Goal: Task Accomplishment & Management: Manage account settings

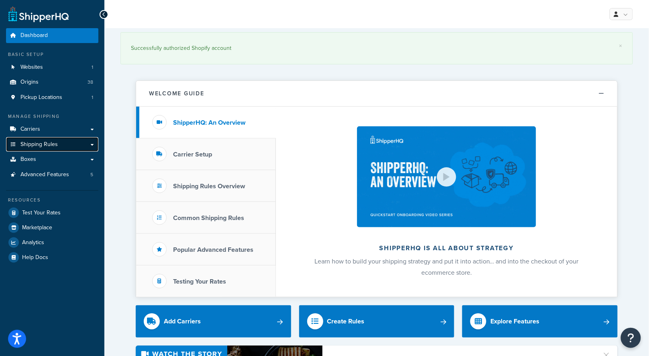
click at [62, 143] on link "Shipping Rules" at bounding box center [52, 144] width 92 height 15
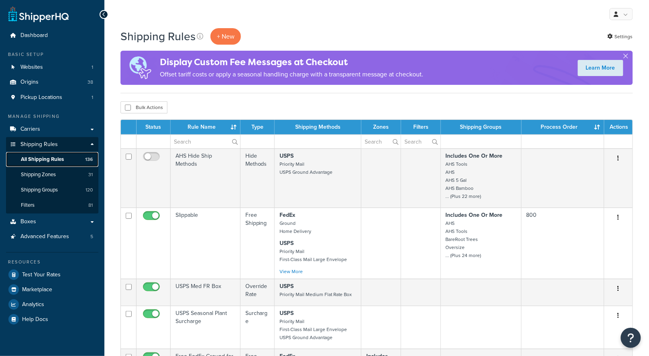
click at [54, 159] on span "All Shipping Rules" at bounding box center [42, 159] width 43 height 7
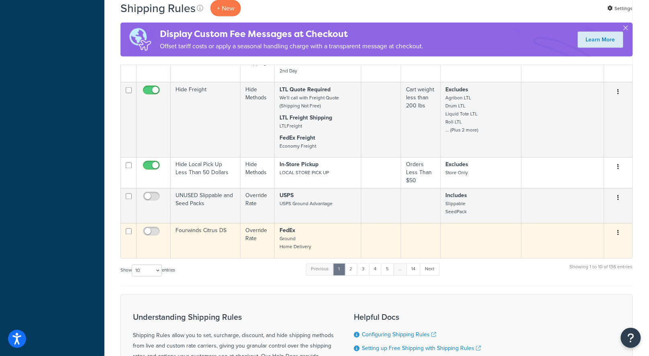
scroll to position [462, 0]
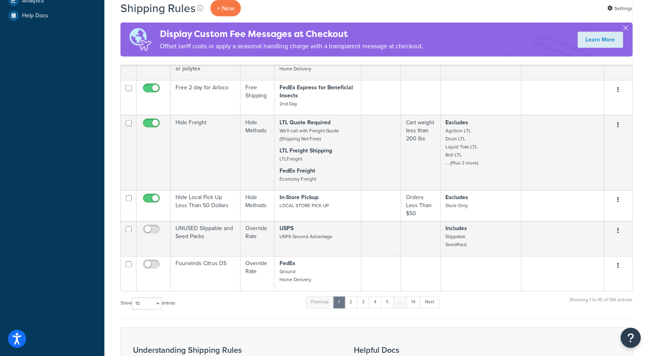
scroll to position [462, 0]
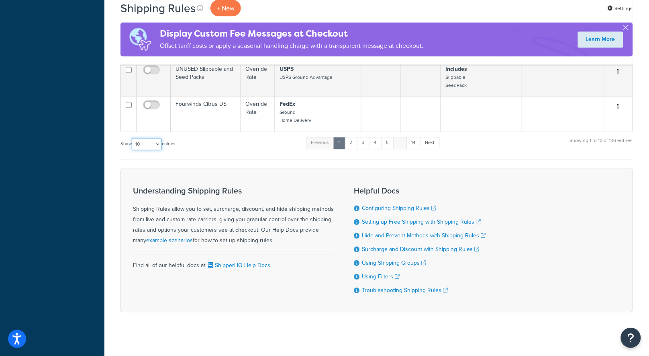
click at [154, 140] on select "10 15 25 50 100 1000" at bounding box center [147, 144] width 30 height 12
select select "1000"
click at [133, 138] on select "10 15 25 50 100 1000" at bounding box center [147, 144] width 30 height 12
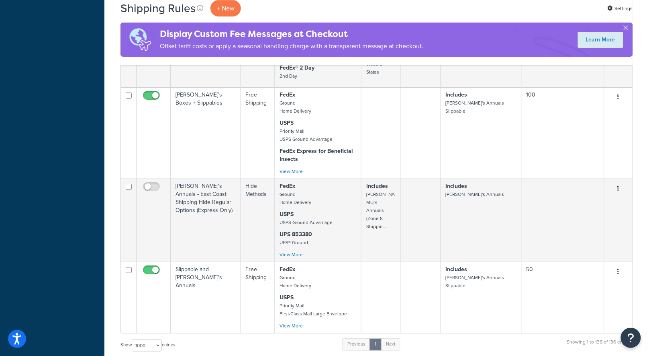
scroll to position [6758, 0]
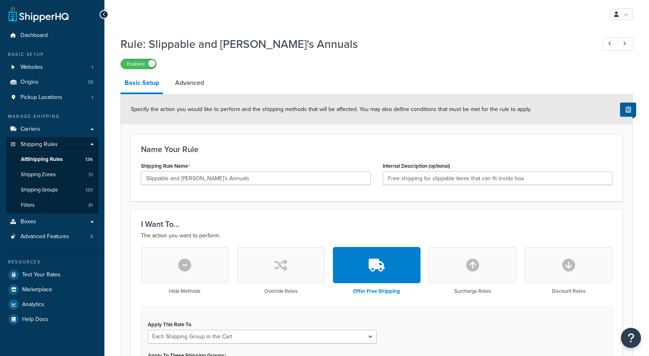
select select "SHIPPING_GROUP"
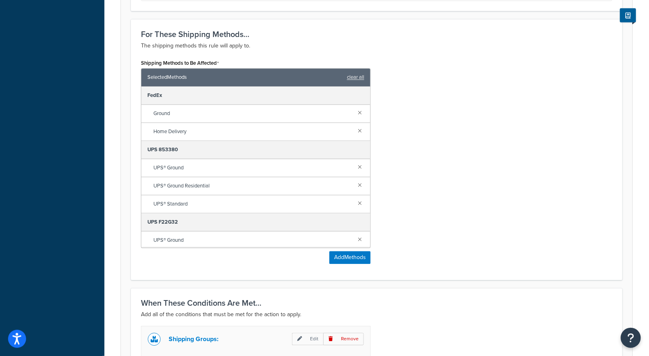
scroll to position [549, 0]
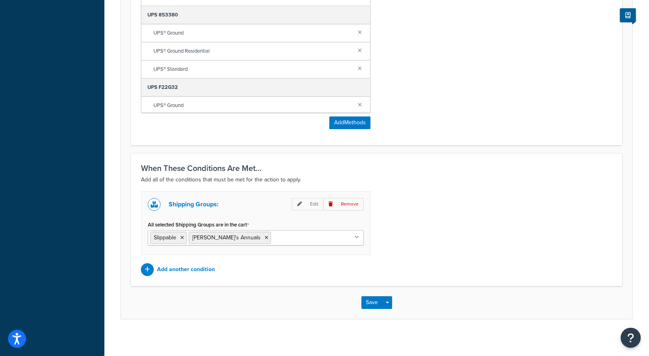
click at [273, 233] on input "All selected Shipping Groups are in the cart" at bounding box center [308, 237] width 71 height 9
type input "seed"
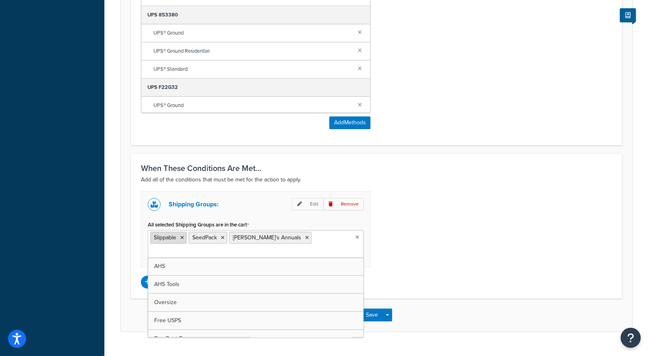
click at [182, 235] on icon at bounding box center [182, 237] width 4 height 5
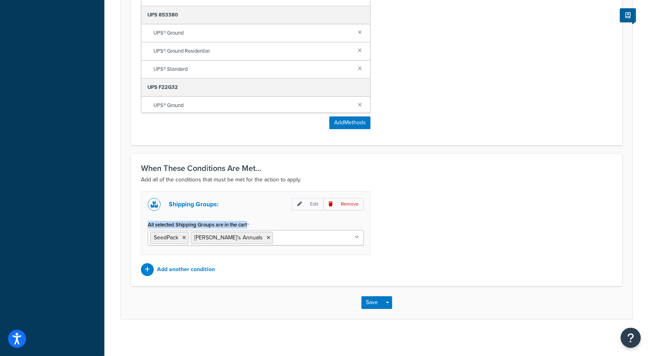
click at [517, 216] on div "Shipping Groups: Edit Remove All selected Shipping Groups are in the cart SeedP…" at bounding box center [377, 233] width 484 height 85
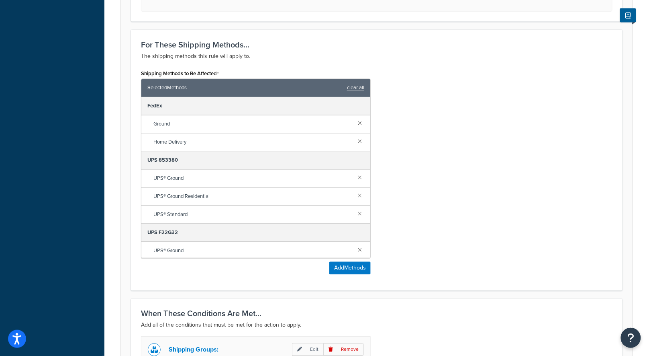
scroll to position [260, 0]
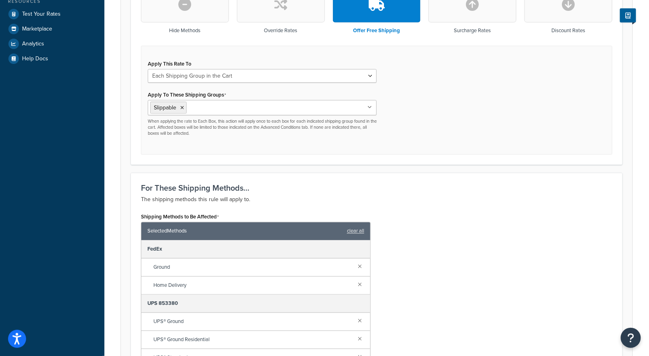
click at [210, 111] on ul "Slippable" at bounding box center [262, 107] width 229 height 15
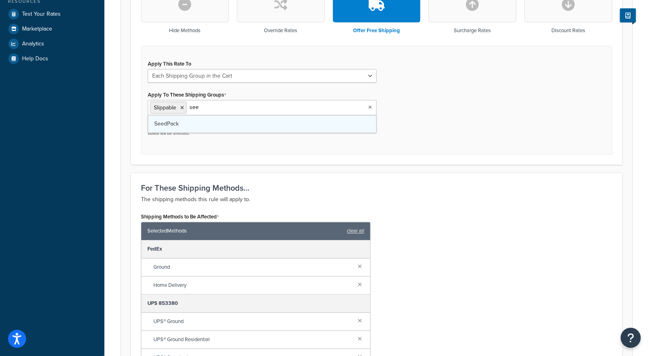
type input "seed"
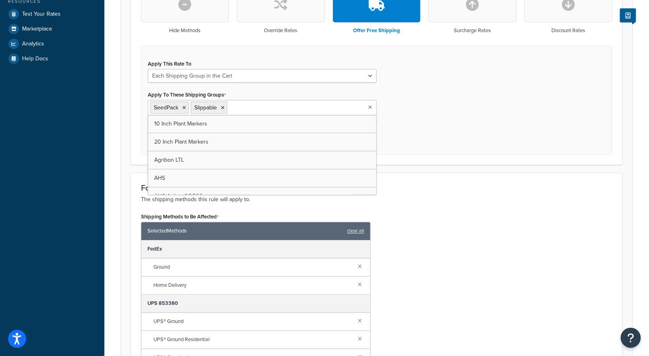
click at [457, 122] on div "Apply This Rate To Each Shipment in the Cart Each Origin in the Cart Each Shipp…" at bounding box center [377, 100] width 472 height 109
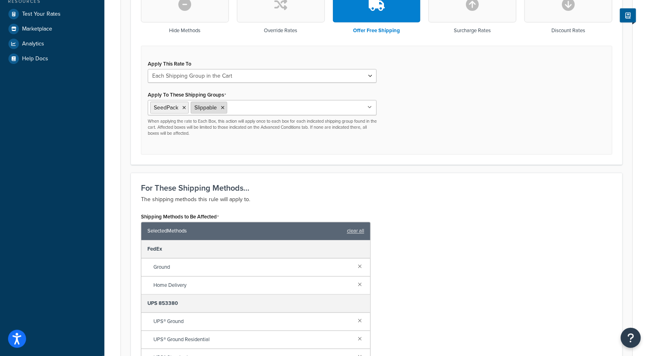
click at [223, 109] on li "Slippable" at bounding box center [209, 108] width 37 height 12
click at [223, 106] on icon at bounding box center [223, 107] width 4 height 5
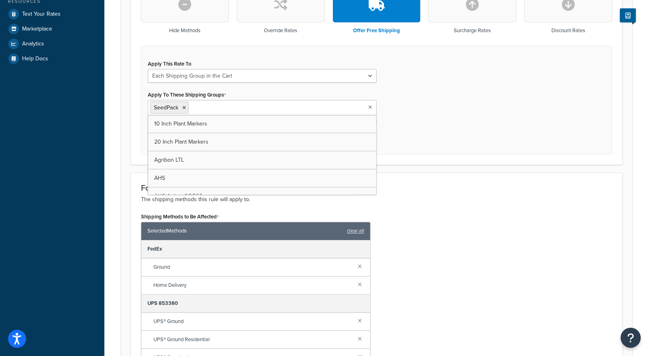
click at [536, 110] on div "Apply This Rate To Each Shipment in the Cart Each Origin in the Cart Each Shipp…" at bounding box center [377, 100] width 472 height 109
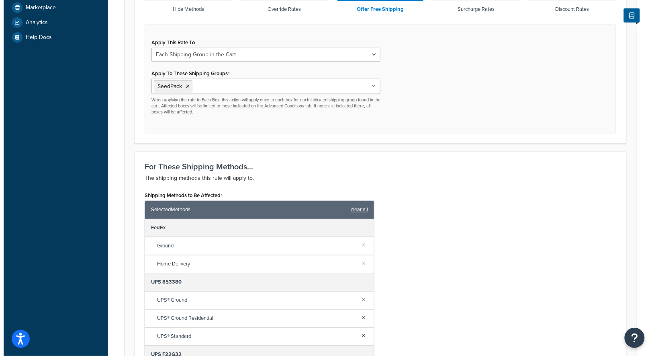
scroll to position [387, 0]
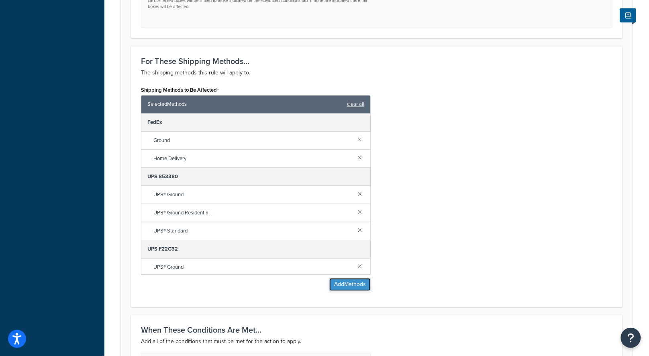
click at [361, 278] on button "Add Methods" at bounding box center [349, 284] width 41 height 13
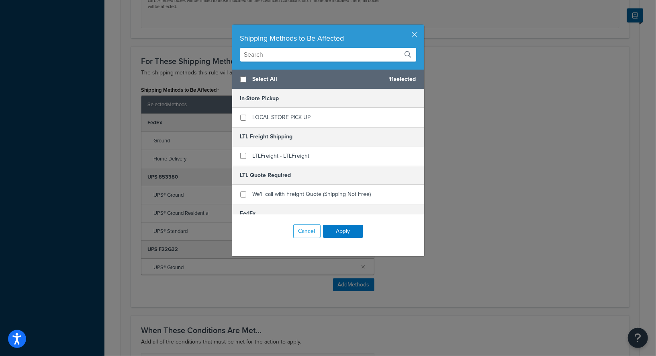
click at [300, 55] on input "text" at bounding box center [328, 55] width 176 height 14
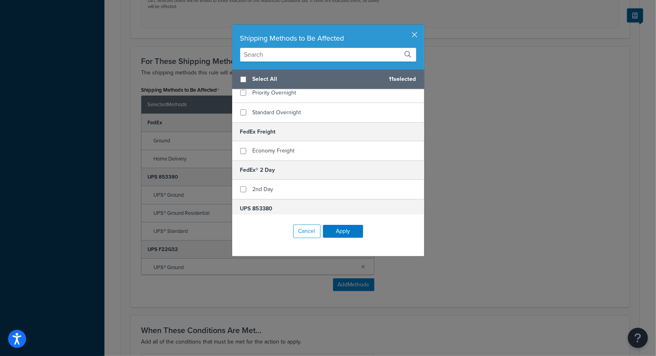
scroll to position [282, 0]
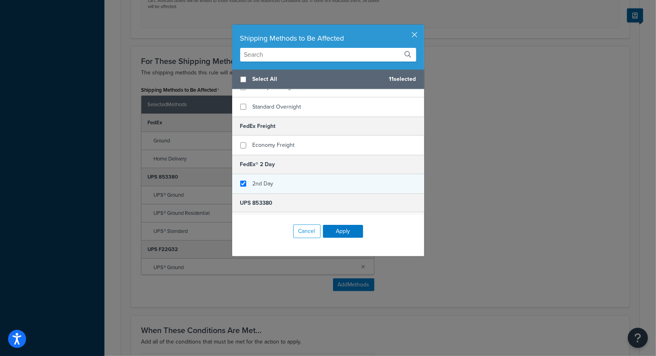
checkbox input "true"
click at [315, 178] on div "2nd Day" at bounding box center [328, 183] width 192 height 19
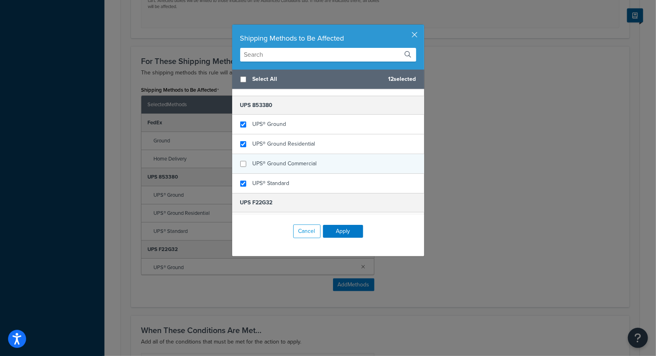
scroll to position [426, 0]
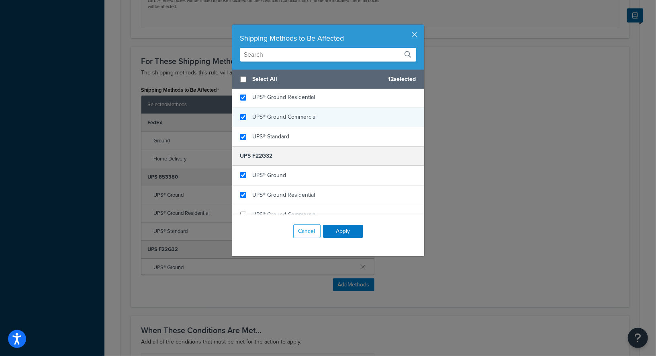
checkbox input "true"
click at [320, 115] on div "UPS® Ground Commercial" at bounding box center [328, 117] width 192 height 20
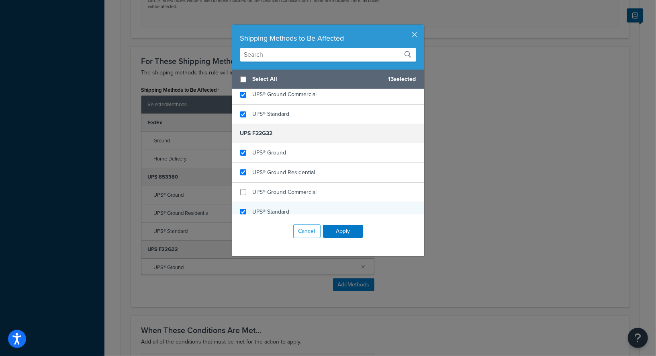
scroll to position [496, 0]
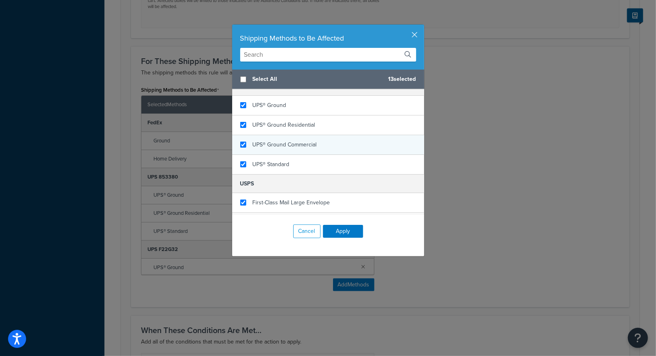
checkbox input "true"
click at [330, 136] on div "UPS® Ground Commercial" at bounding box center [328, 145] width 192 height 20
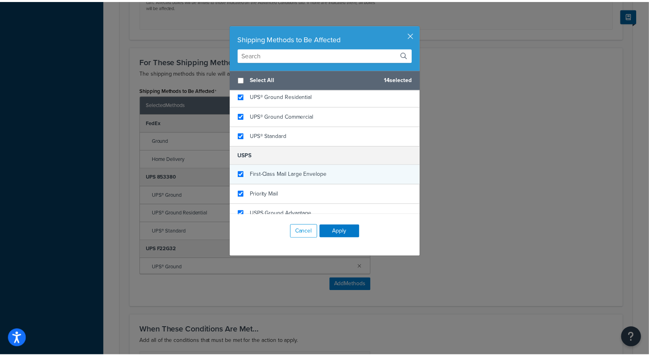
scroll to position [527, 0]
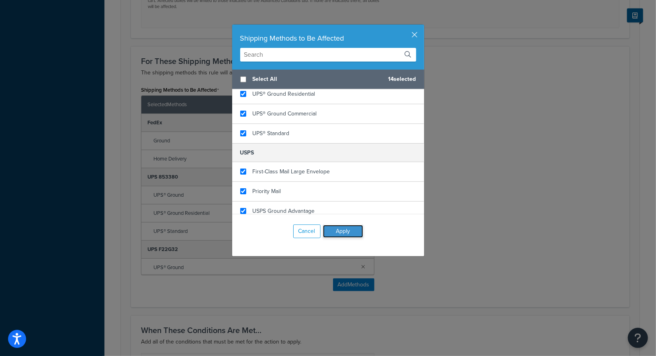
click at [347, 229] on button "Apply" at bounding box center [343, 231] width 40 height 13
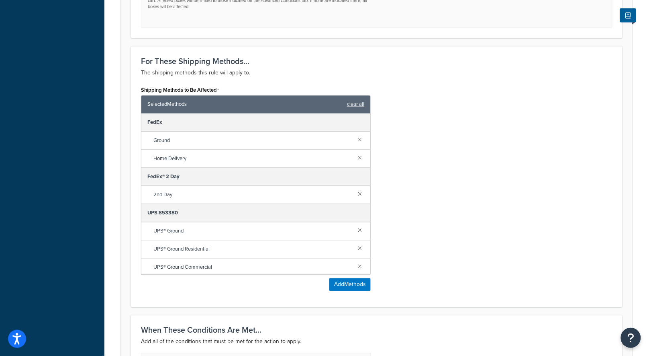
click at [431, 197] on div "Shipping Methods to Be Affected Selected Methods clear all FedEx Ground Home De…" at bounding box center [377, 190] width 484 height 213
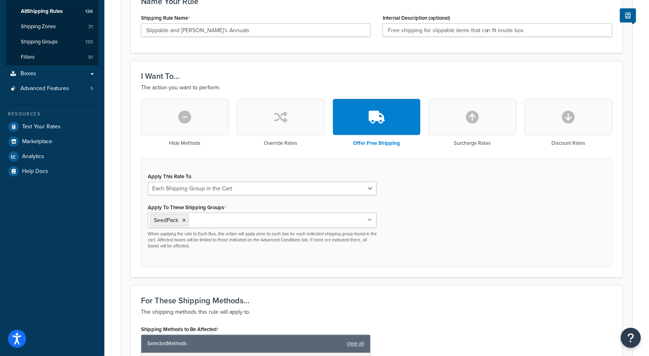
scroll to position [0, 0]
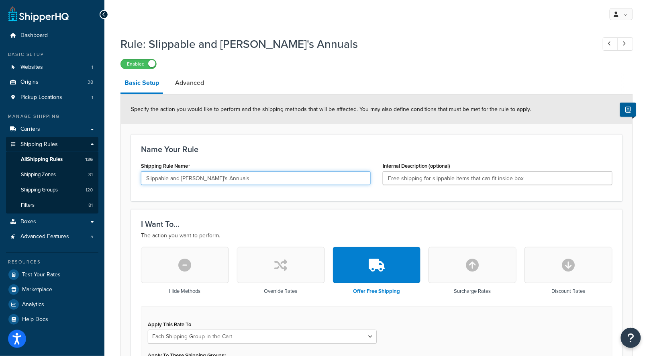
drag, startPoint x: 168, startPoint y: 179, endPoint x: 124, endPoint y: 172, distance: 44.7
drag, startPoint x: 181, startPoint y: 179, endPoint x: 104, endPoint y: 163, distance: 78.1
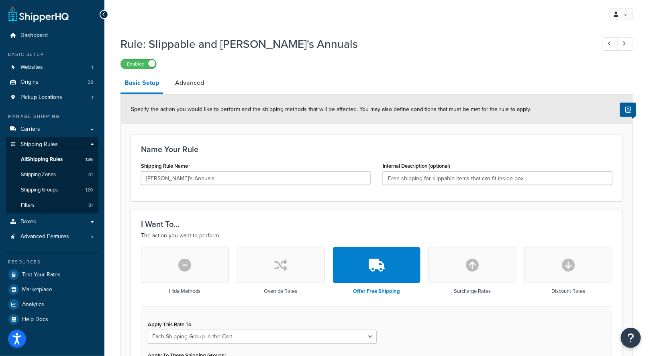
click at [227, 186] on div "Shipping Rule Name Annie's Annuals" at bounding box center [256, 175] width 242 height 31
click at [227, 180] on input "[PERSON_NAME]'s Annuals" at bounding box center [256, 178] width 230 height 14
type input "Annie's Annuals and Seed Packs"
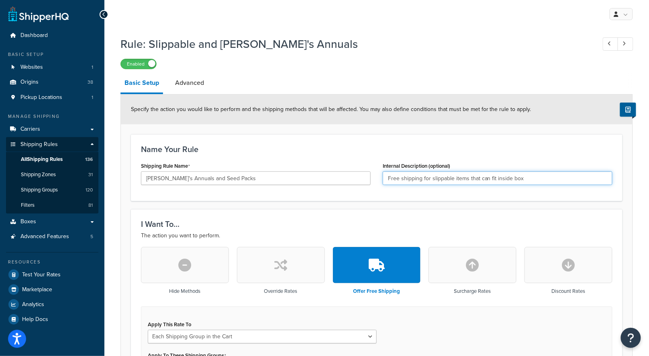
drag, startPoint x: 453, startPoint y: 180, endPoint x: 432, endPoint y: 180, distance: 20.9
click at [432, 180] on input "Free shipping for slippable items that can fit inside box" at bounding box center [498, 178] width 230 height 14
type input "Free shipping for seed pack items that can fit inside box"
click at [448, 43] on h1 "Rule: Slippable and Annie's Annuals" at bounding box center [355, 44] width 468 height 16
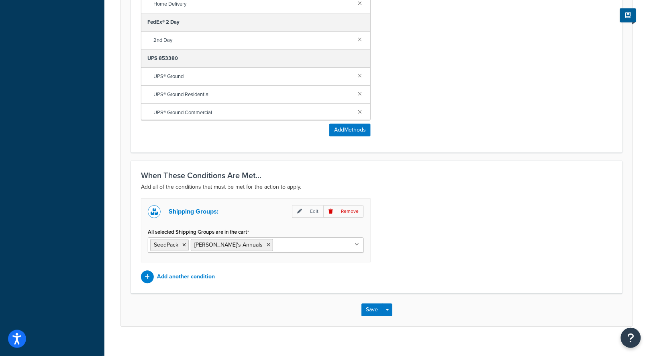
scroll to position [549, 0]
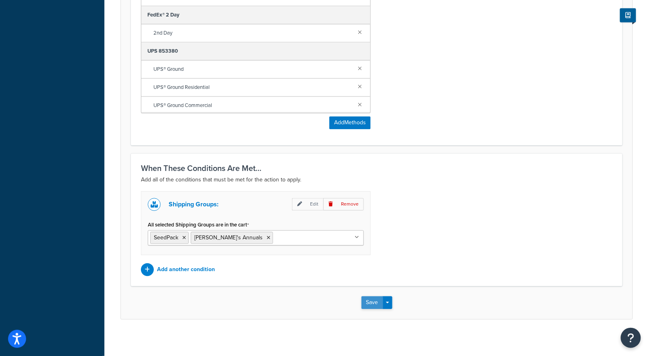
click at [375, 303] on button "Save" at bounding box center [373, 302] width 22 height 13
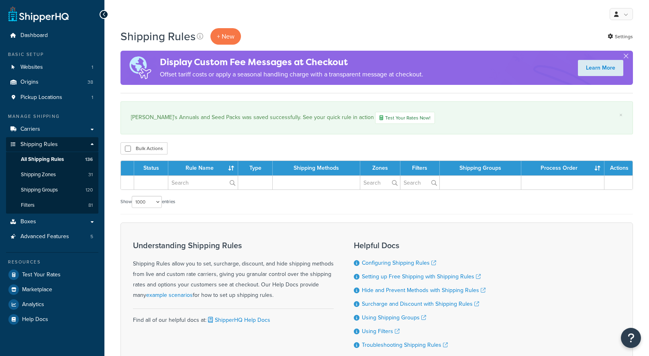
select select "1000"
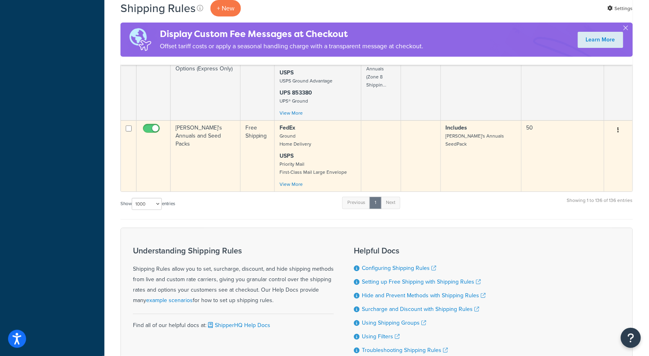
scroll to position [4144, 0]
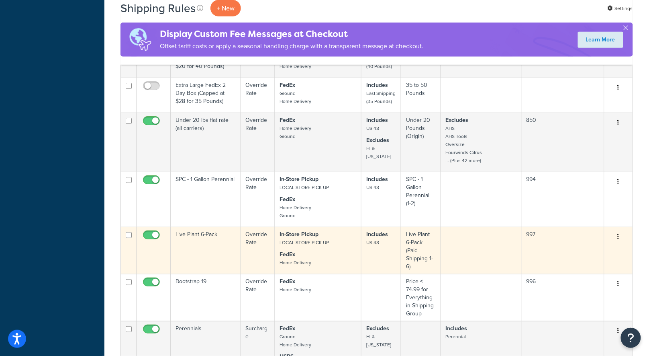
click at [295, 250] on p "FedEx Home Delivery" at bounding box center [318, 258] width 77 height 16
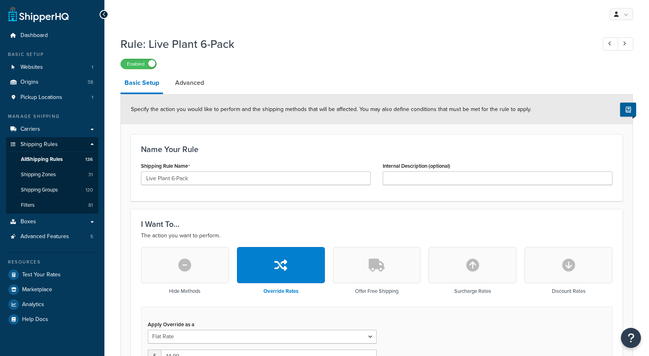
select select "BOX"
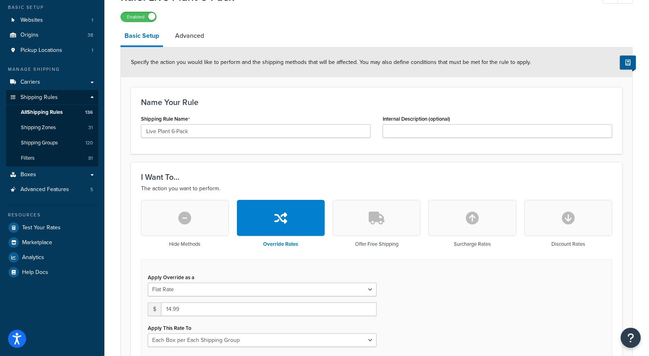
scroll to position [156, 0]
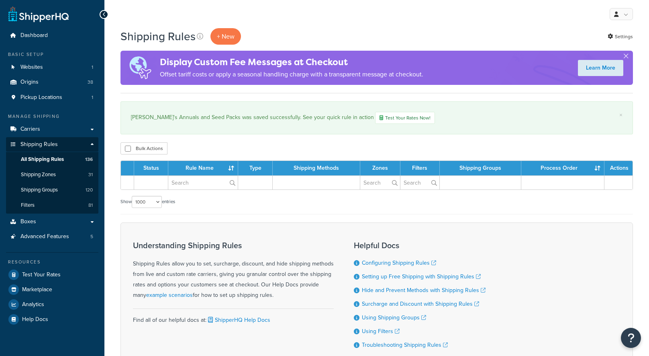
select select "1000"
